Goal: Find specific page/section: Find specific page/section

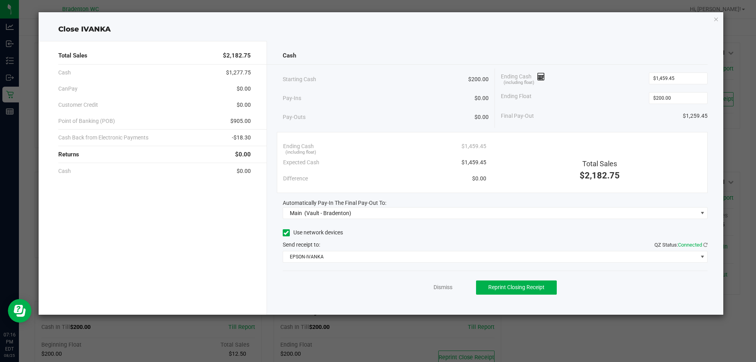
click at [339, 347] on ngb-modal-window "Close [PERSON_NAME] Total Sales $2,182.75 Cash $1,277.75 CanPay $0.00 Customer …" at bounding box center [381, 181] width 762 height 362
click at [715, 20] on icon "button" at bounding box center [717, 18] width 6 height 9
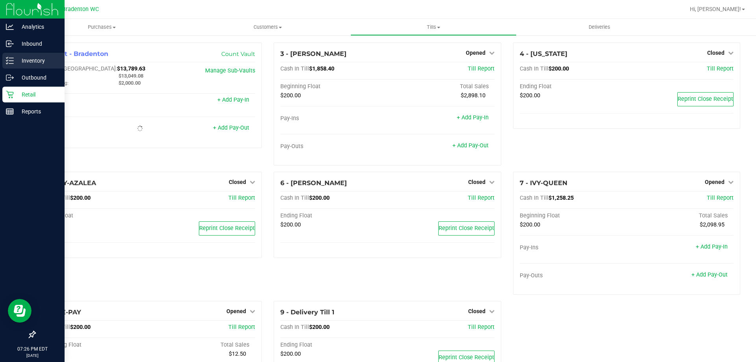
click at [7, 60] on icon at bounding box center [10, 61] width 8 height 8
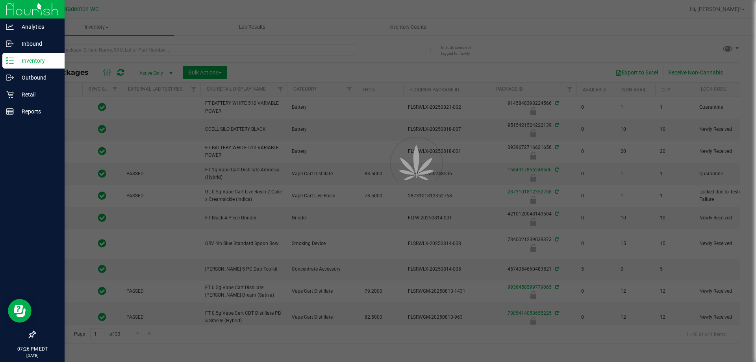
click at [152, 50] on div at bounding box center [378, 181] width 756 height 362
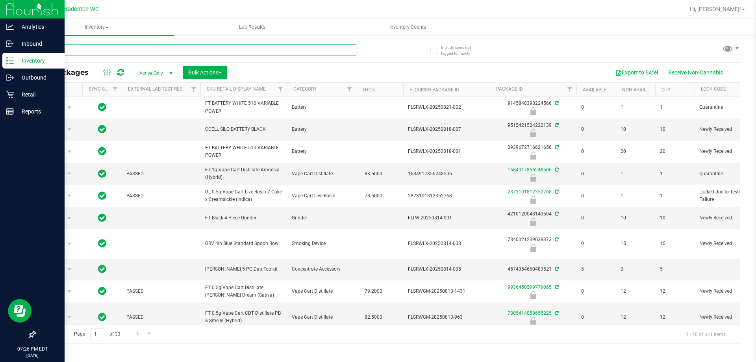
click at [131, 47] on input "text" at bounding box center [196, 50] width 322 height 12
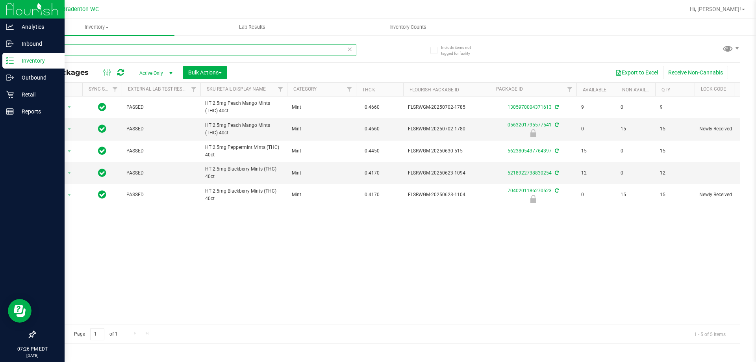
type input "mints"
